Goal: Task Accomplishment & Management: Manage account settings

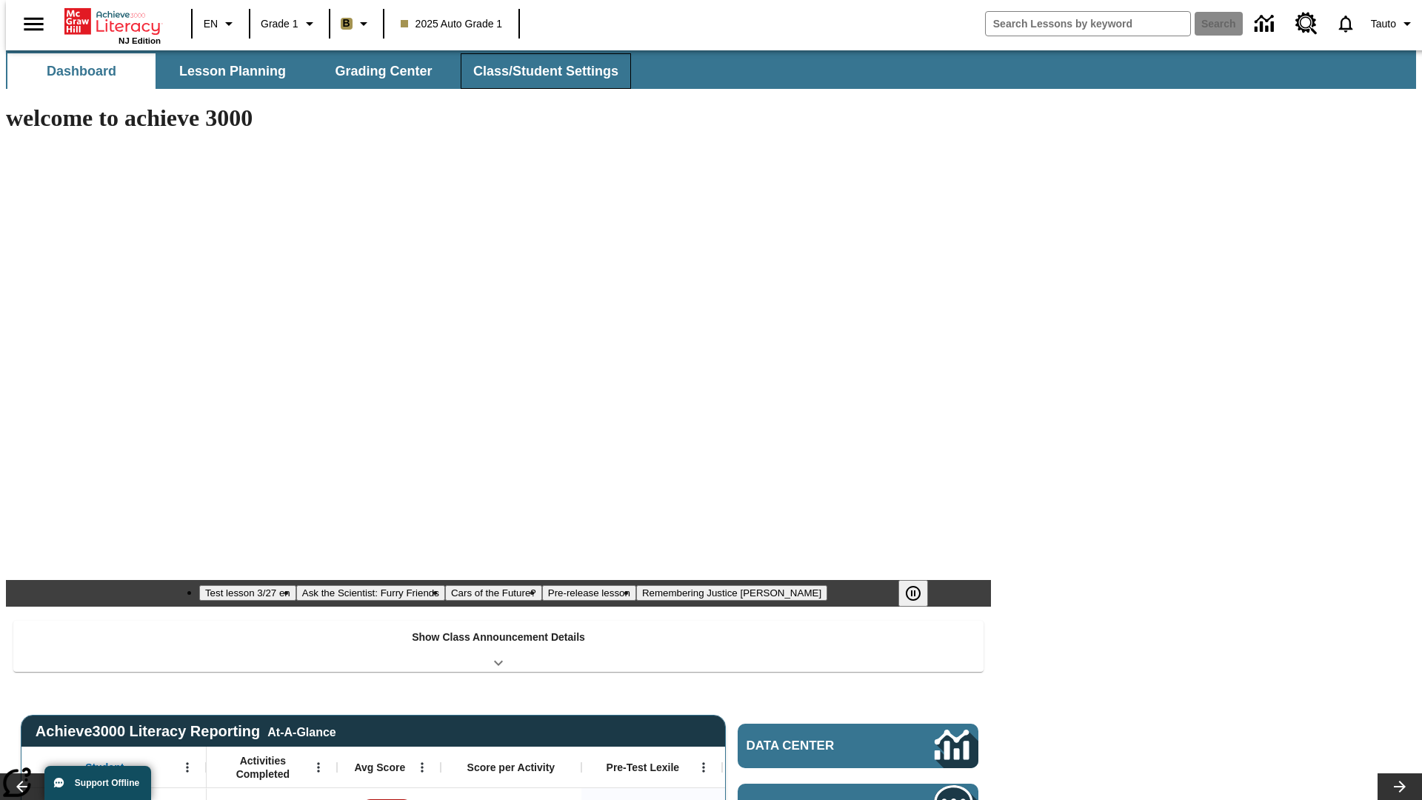
click at [538, 71] on button "Class/Student Settings" at bounding box center [546, 71] width 170 height 36
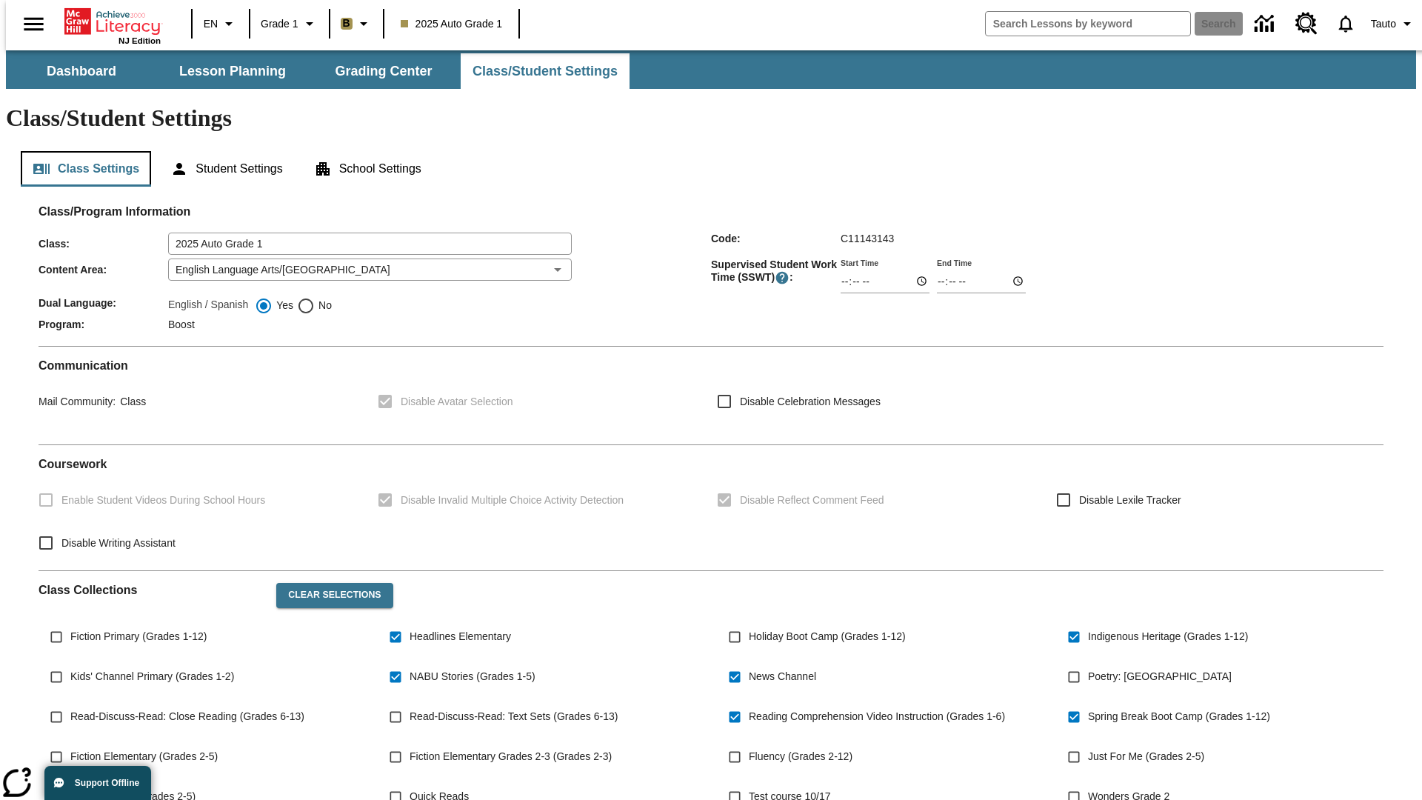
click at [80, 151] on button "Class Settings" at bounding box center [86, 169] width 130 height 36
click at [136, 629] on span "Fiction Primary (Grades 1-12)" at bounding box center [138, 637] width 136 height 16
click at [70, 623] on input "Fiction Primary (Grades 1-12)" at bounding box center [56, 637] width 28 height 28
checkbox input "true"
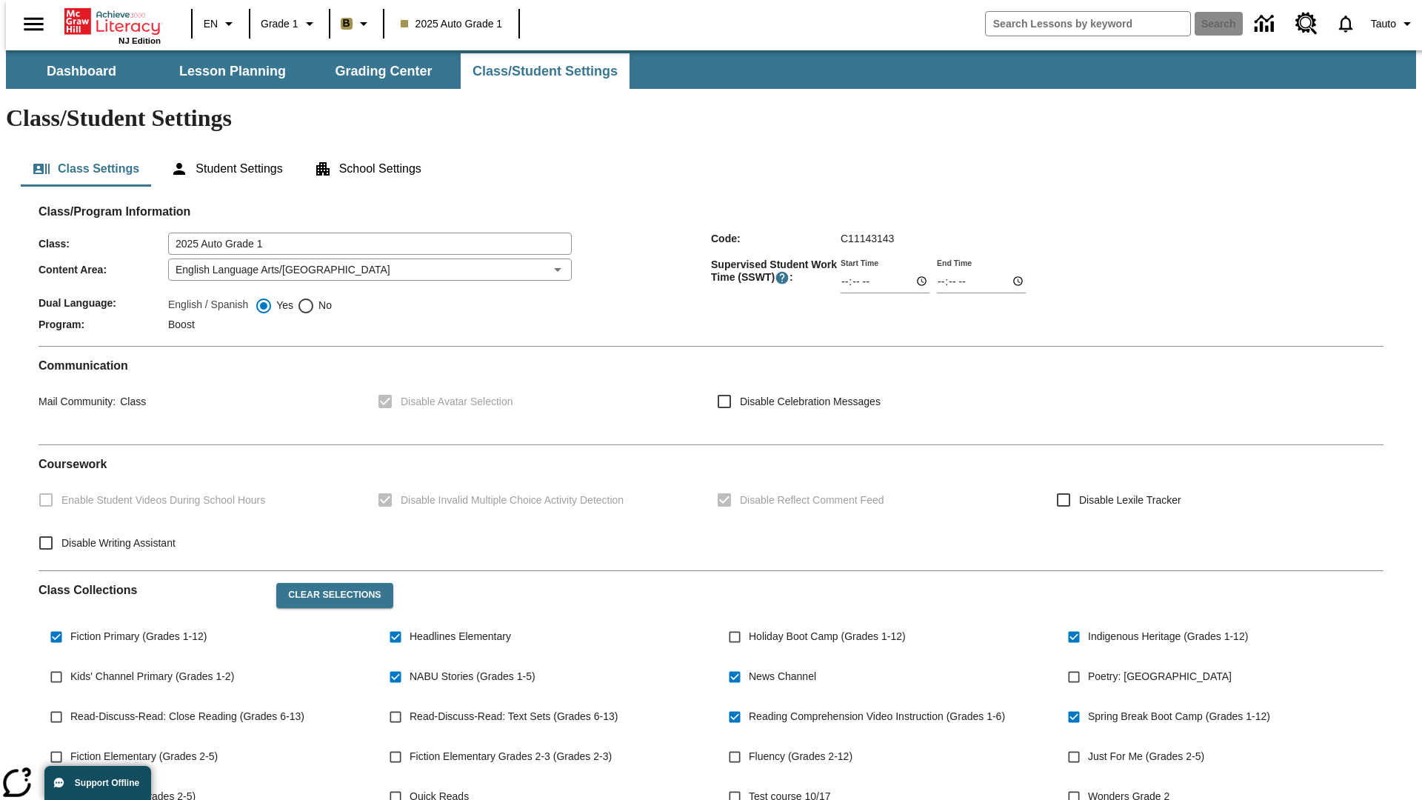
scroll to position [217, 0]
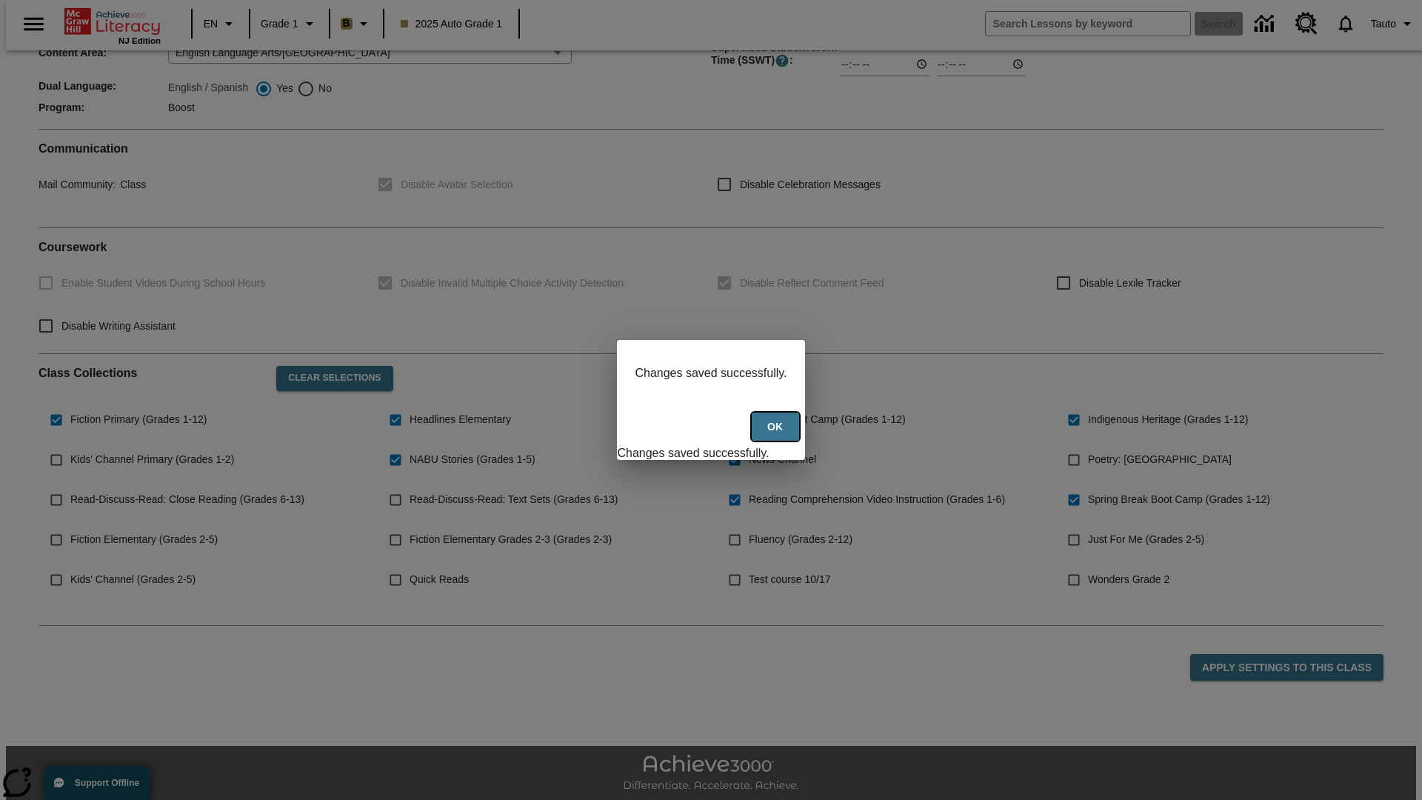
click at [777, 435] on button "Ok" at bounding box center [775, 427] width 47 height 29
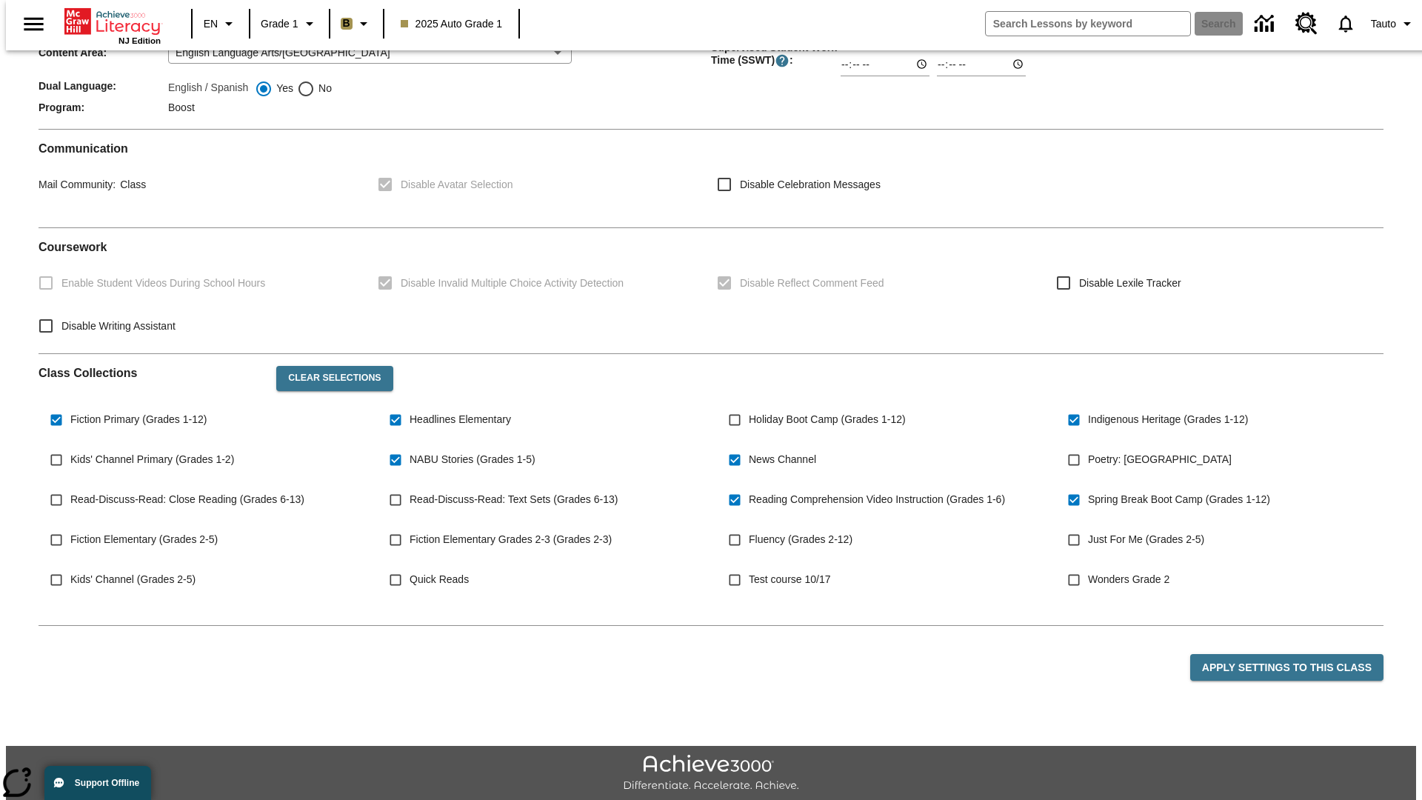
scroll to position [217, 0]
click at [1386, 24] on span "Tauto" at bounding box center [1383, 24] width 25 height 16
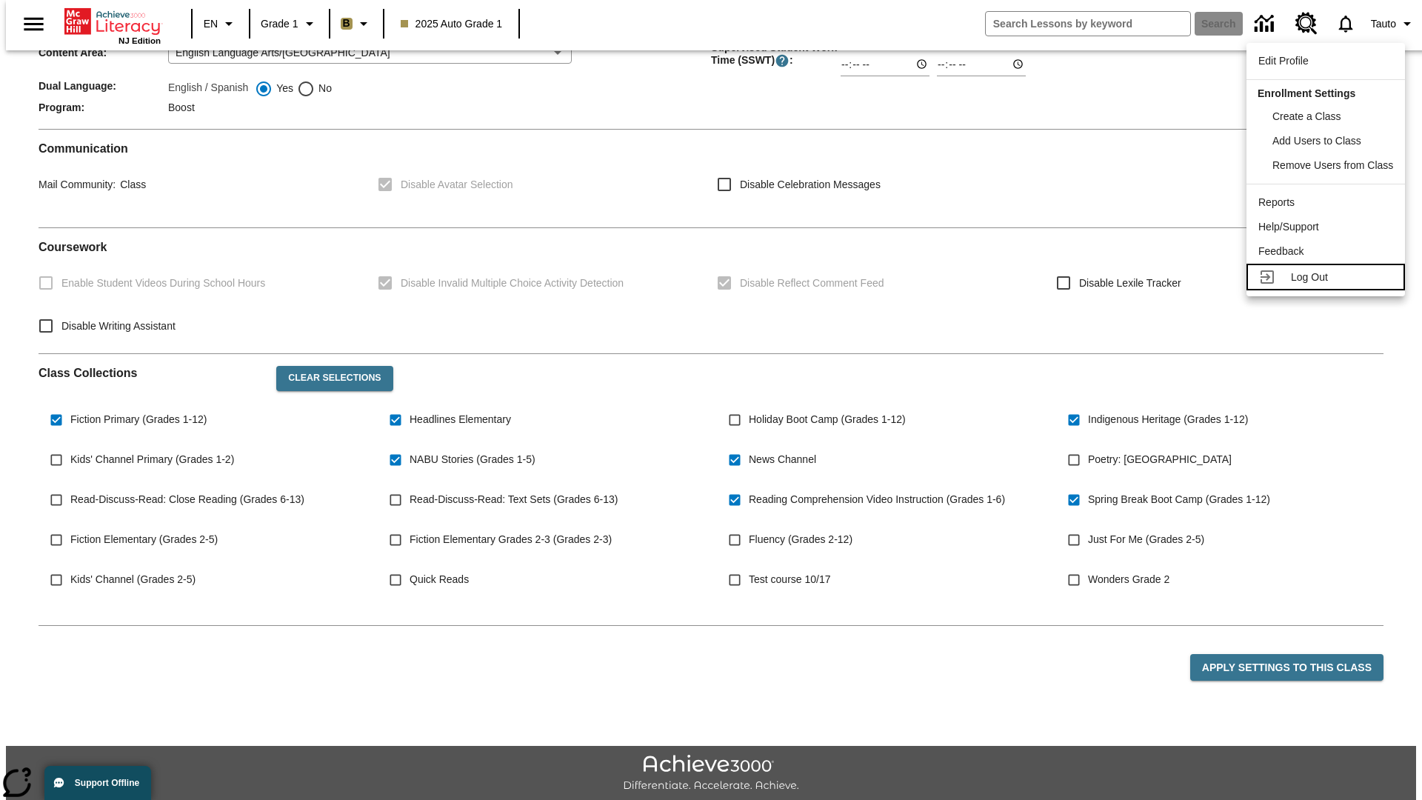
click at [1328, 277] on span "Log Out" at bounding box center [1309, 277] width 37 height 12
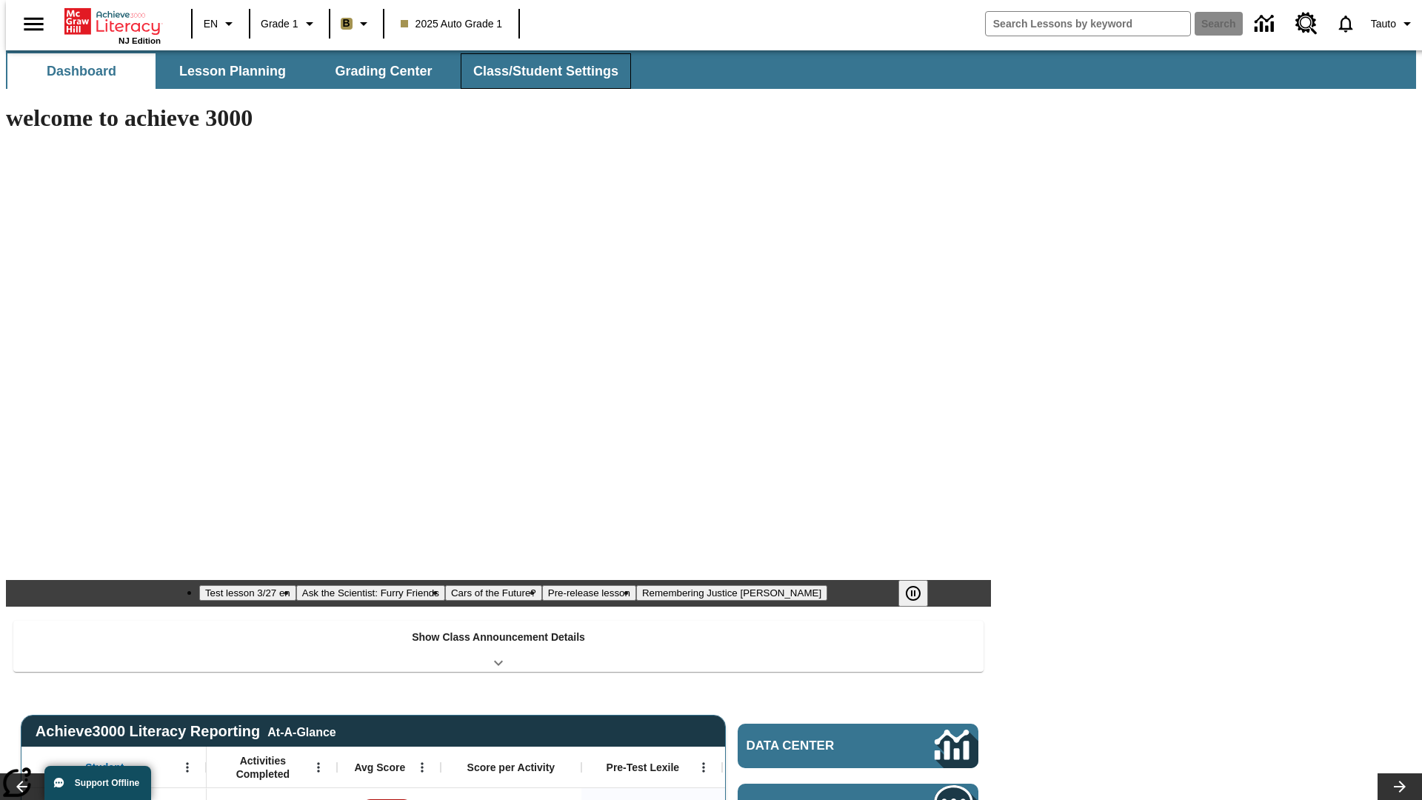
click at [538, 71] on button "Class/Student Settings" at bounding box center [546, 71] width 170 height 36
